Goal: Task Accomplishment & Management: Manage account settings

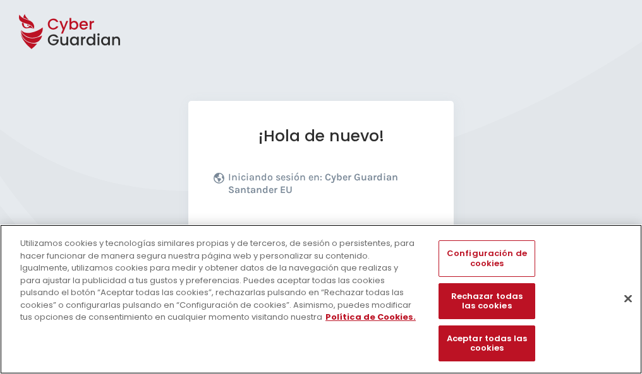
scroll to position [155, 0]
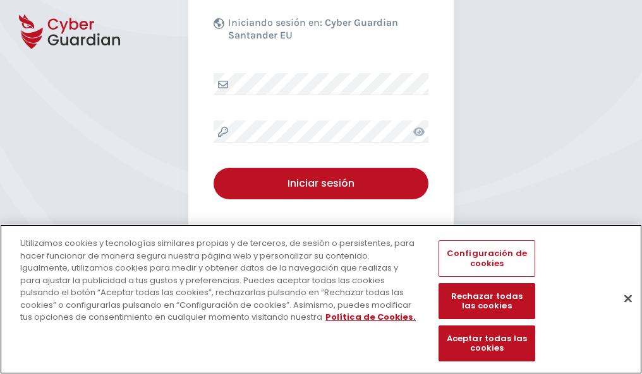
click at [621, 312] on button "Cerrar" at bounding box center [628, 299] width 28 height 28
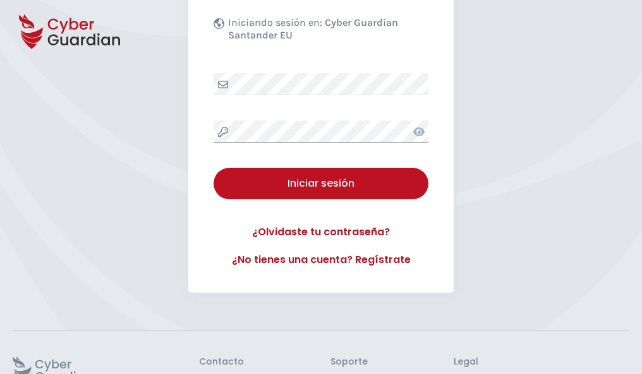
scroll to position [246, 0]
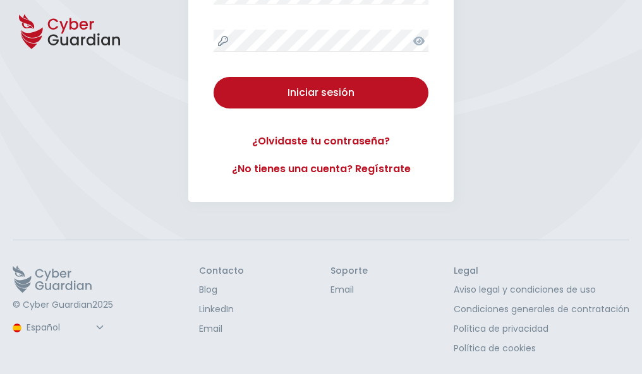
click at [213, 77] on button "Iniciar sesión" at bounding box center [320, 93] width 215 height 32
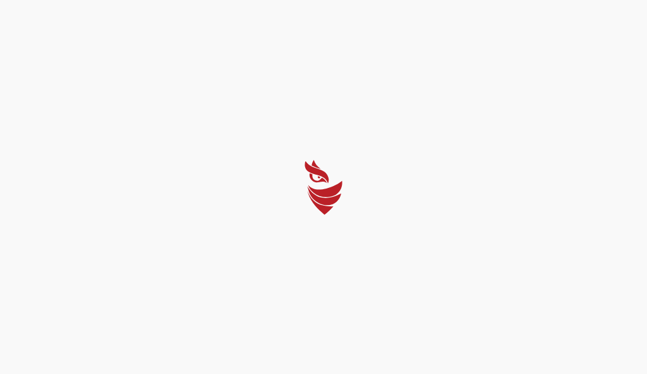
select select "English"
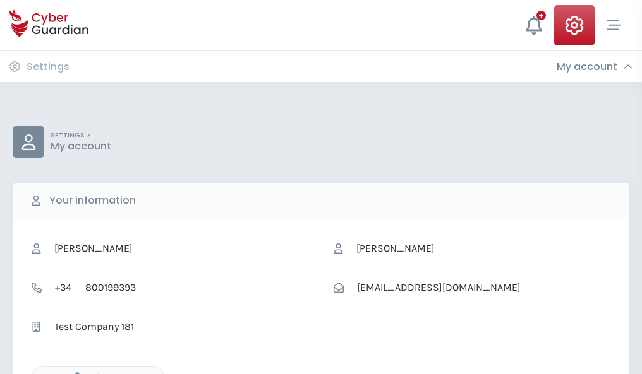
click at [74, 373] on icon "button" at bounding box center [74, 378] width 11 height 11
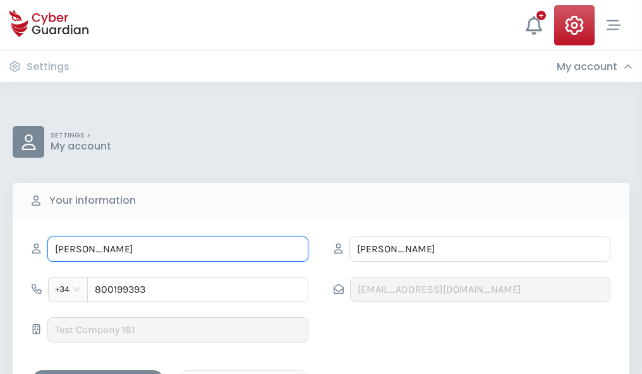
click at [177, 249] on input "CLOTILDE" at bounding box center [177, 249] width 261 height 25
type input "C"
type input "Andrés Felipe"
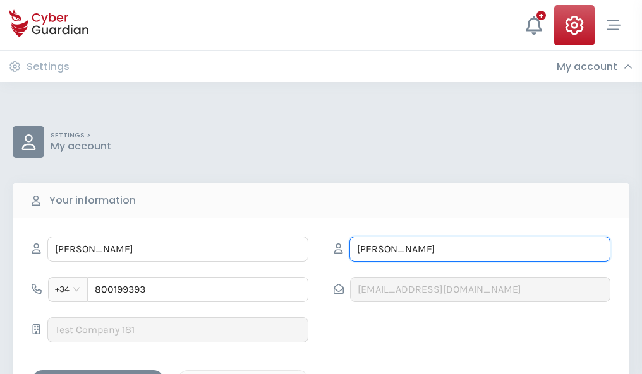
click at [479, 249] on input "MORERA" at bounding box center [479, 249] width 261 height 25
type input "M"
type input "Criado"
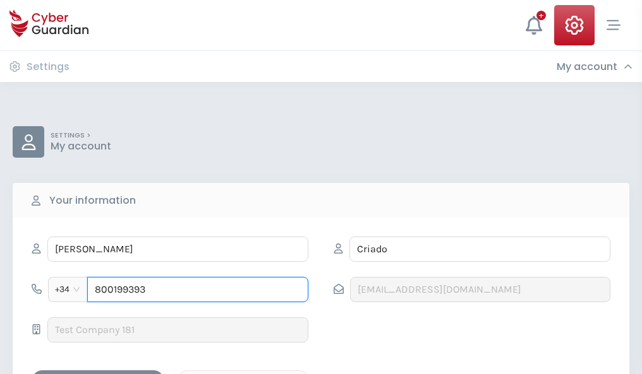
click at [198, 290] on input "800199393" at bounding box center [197, 289] width 221 height 25
type input "8"
type input "843970979"
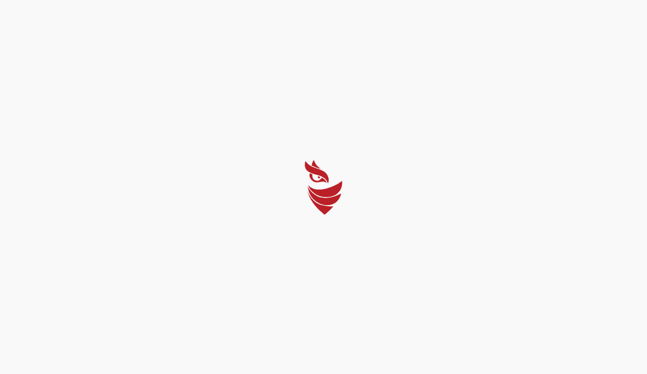
select select "English"
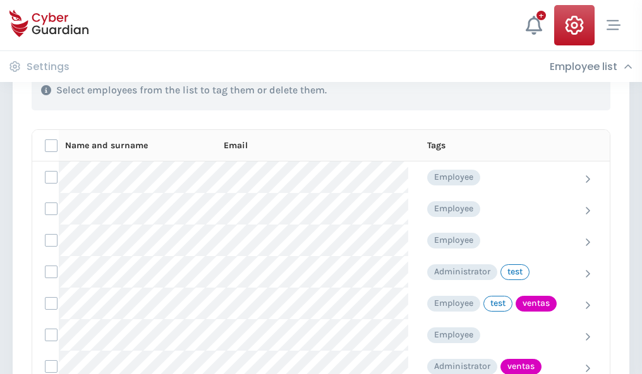
scroll to position [572, 0]
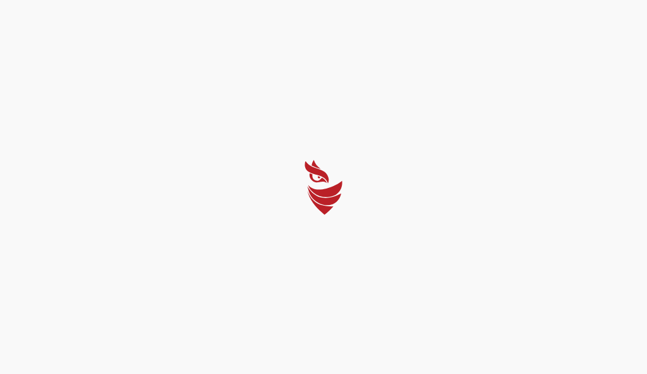
select select "English"
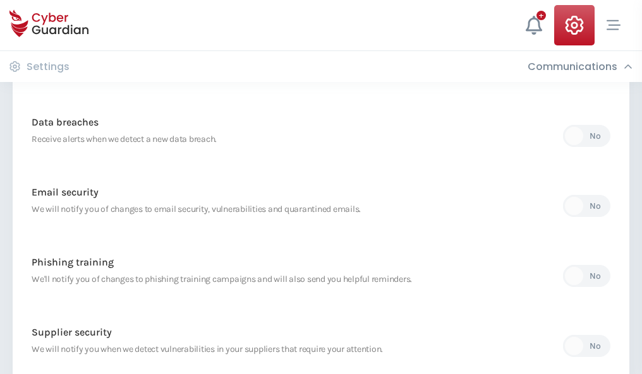
scroll to position [665, 0]
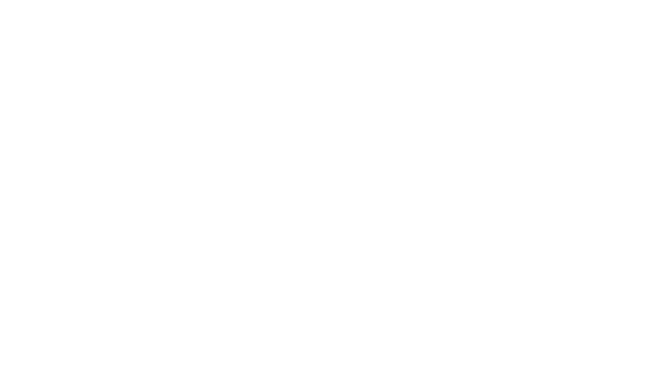
select select "English"
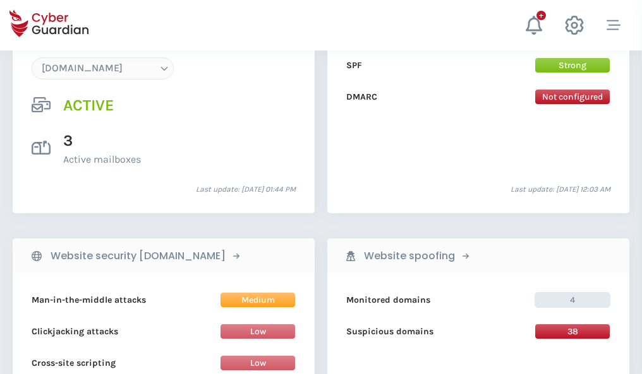
scroll to position [1345, 0]
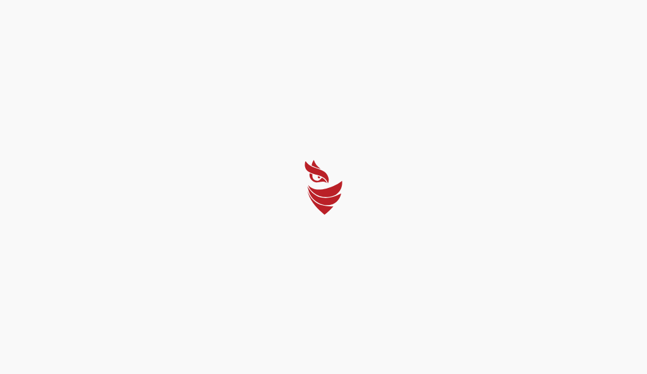
select select "English"
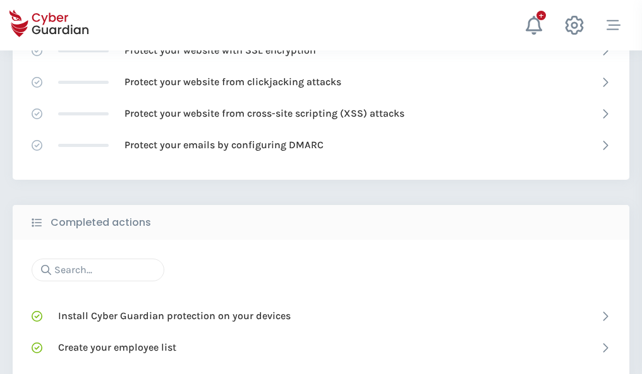
scroll to position [841, 0]
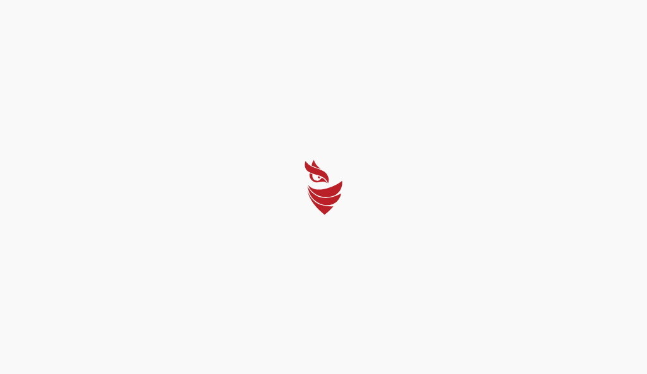
select select "English"
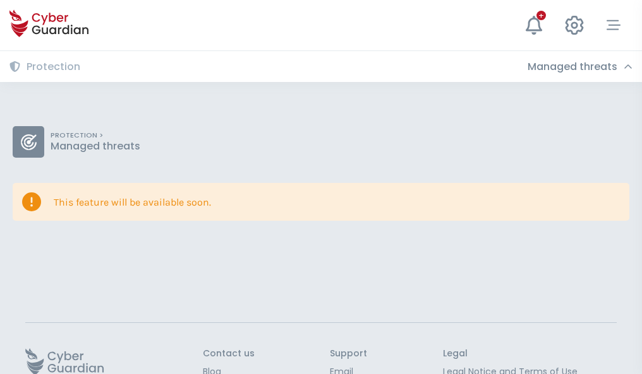
scroll to position [82, 0]
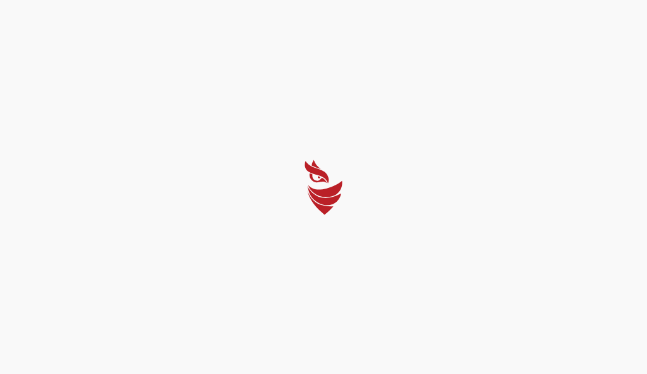
select select "English"
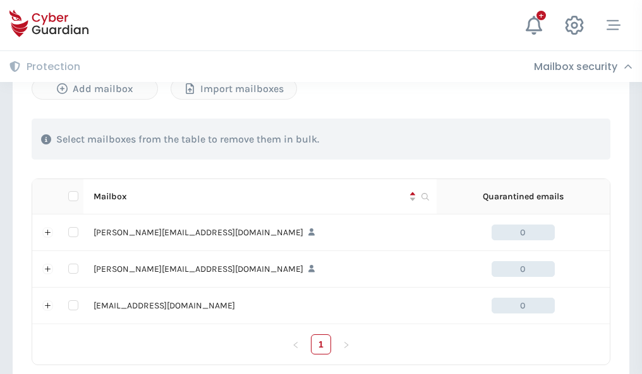
scroll to position [585, 0]
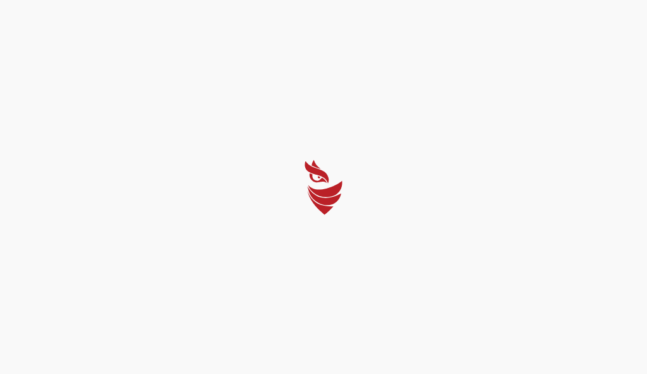
select select "English"
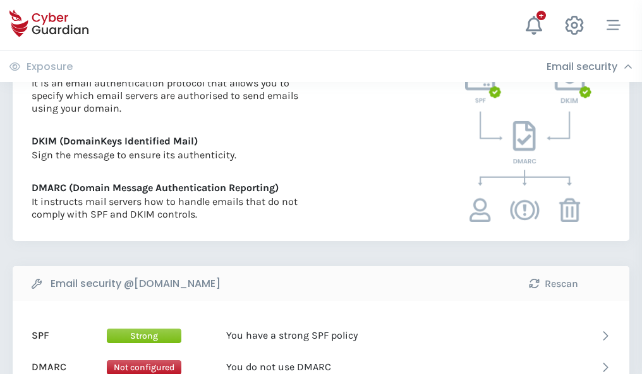
scroll to position [681, 0]
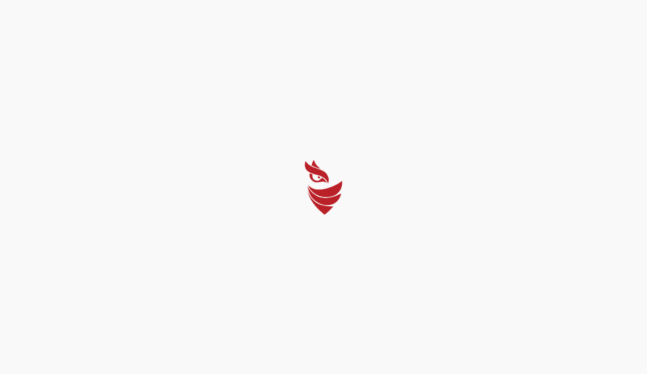
select select "English"
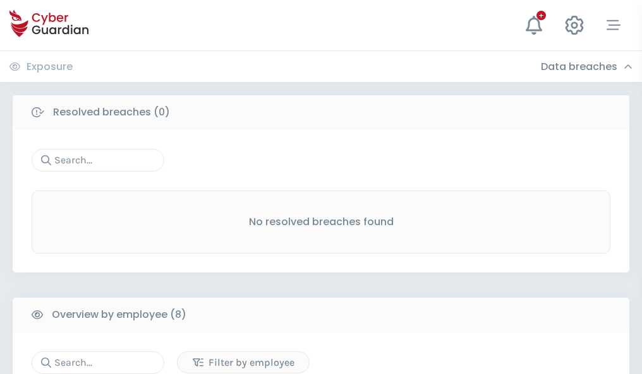
scroll to position [1076, 0]
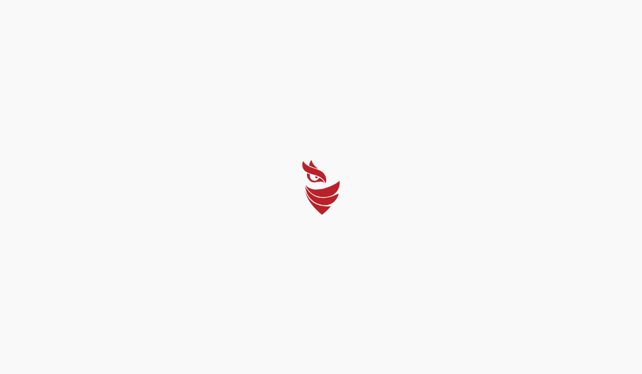
select select "English"
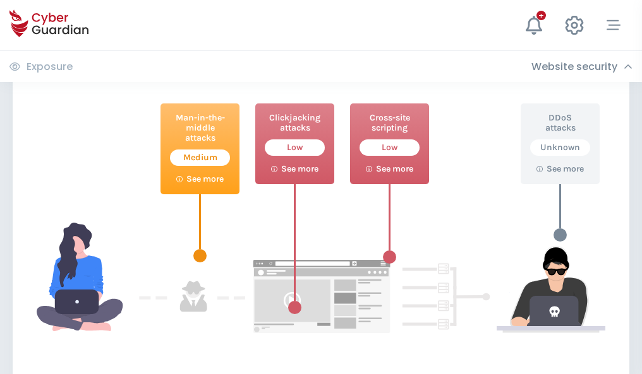
scroll to position [688, 0]
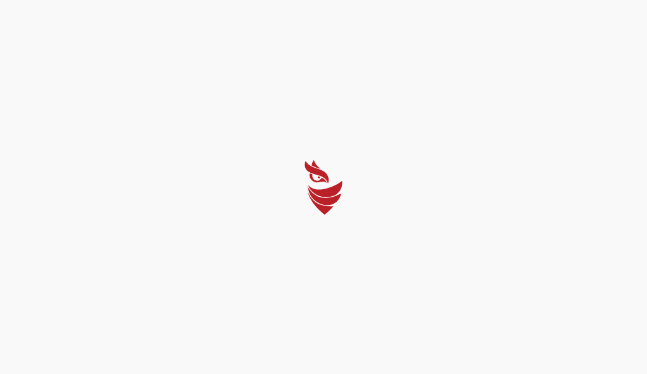
select select "English"
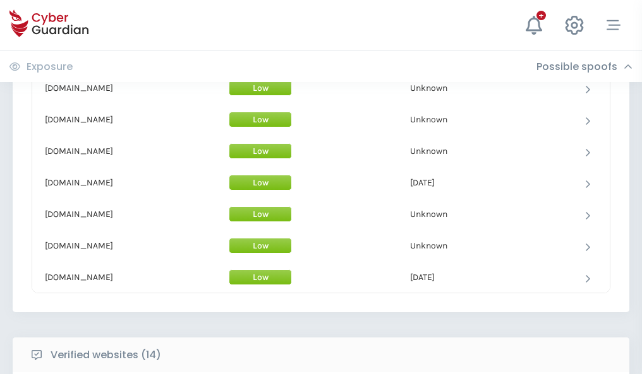
scroll to position [1231, 0]
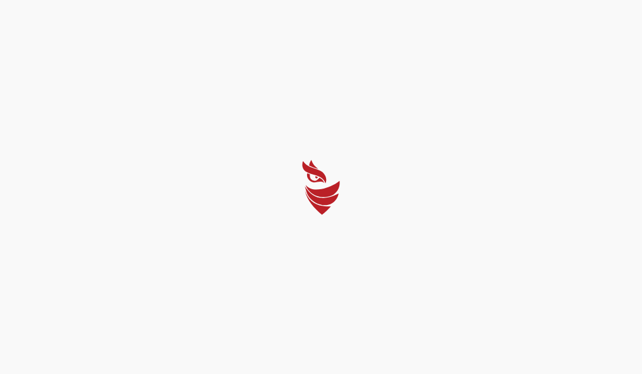
select select "English"
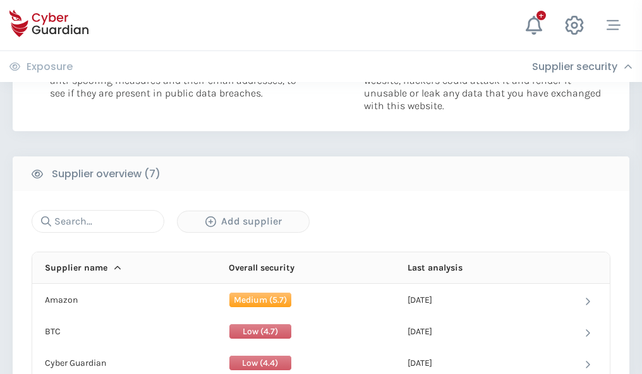
scroll to position [818, 0]
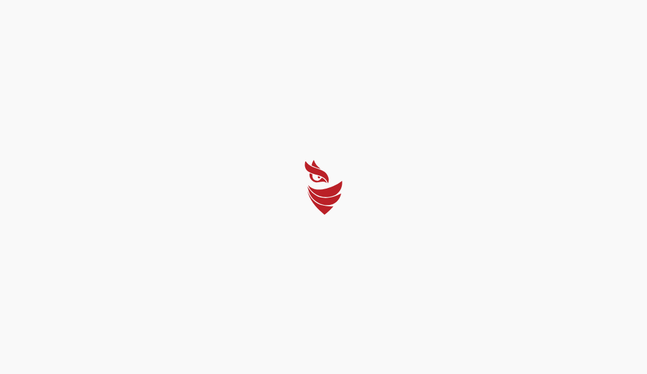
select select "English"
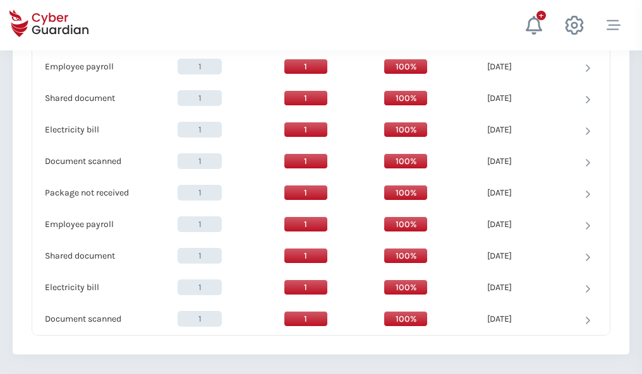
scroll to position [1294, 0]
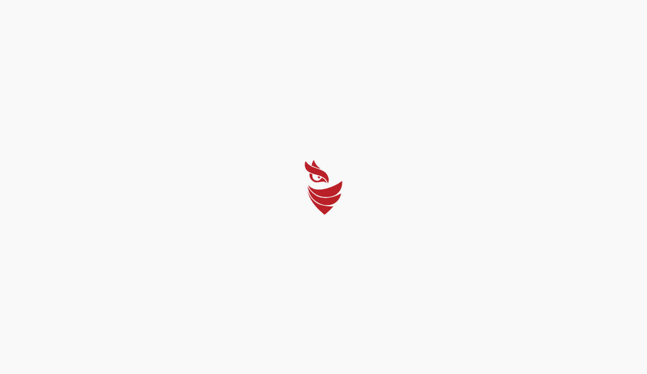
select select "English"
